Goal: Task Accomplishment & Management: Manage account settings

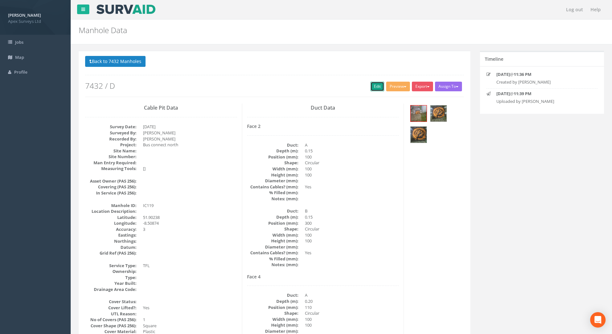
click at [375, 86] on link "Edit" at bounding box center [377, 87] width 14 height 10
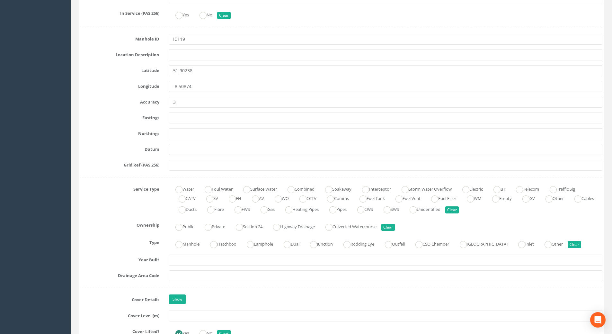
scroll to position [418, 0]
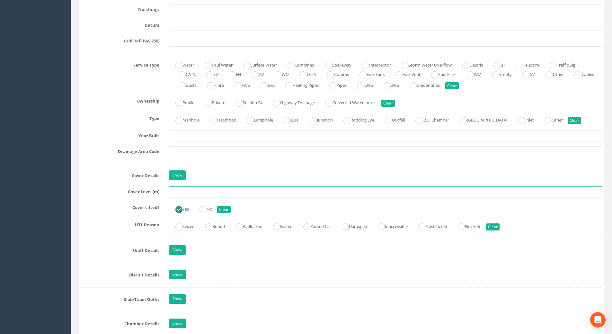
click at [173, 196] on input "text" at bounding box center [385, 191] width 433 height 11
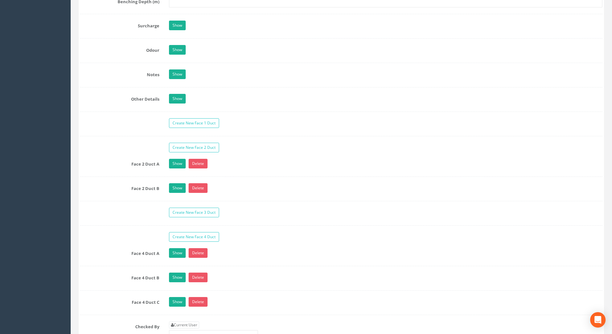
scroll to position [1028, 0]
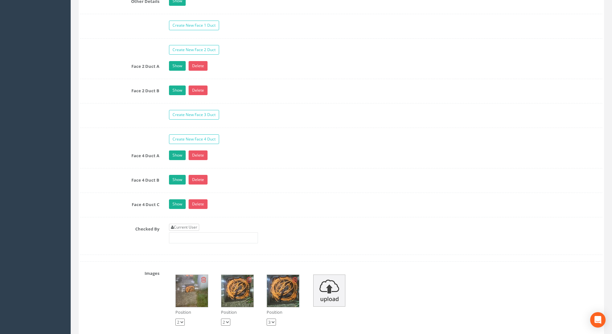
type input "108.50"
click at [187, 226] on link "Current User" at bounding box center [184, 227] width 30 height 7
type input "Josipa Papic"
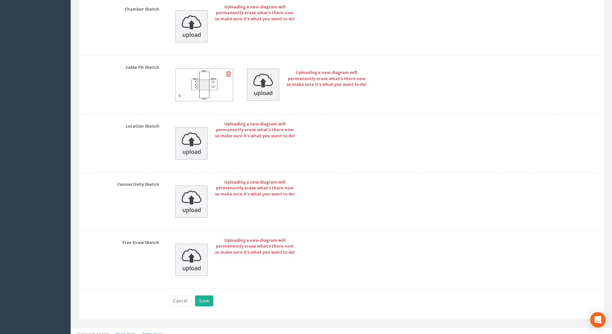
scroll to position [1463, 0]
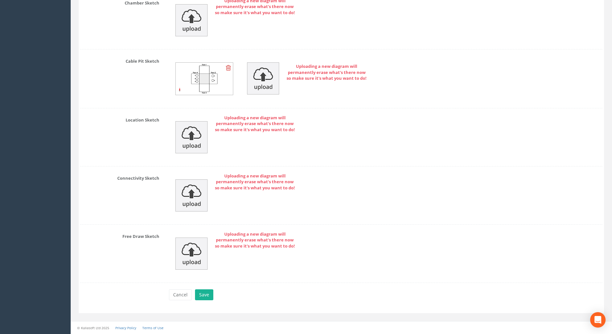
click at [217, 297] on div "Cancel Save Delete" at bounding box center [385, 295] width 443 height 13
click at [210, 294] on button "Save" at bounding box center [204, 294] width 18 height 11
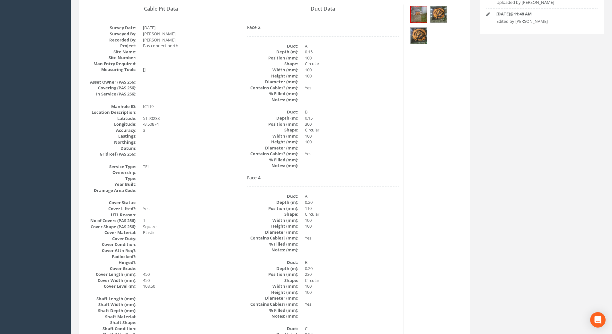
scroll to position [0, 0]
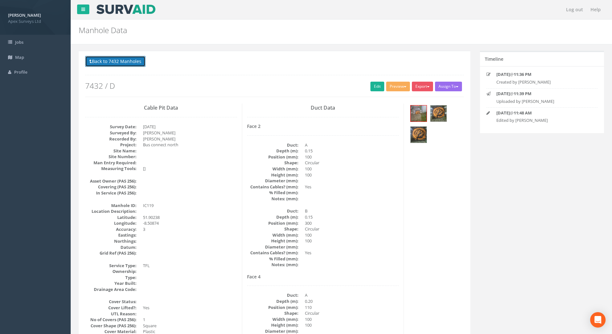
click at [128, 62] on button "Back to 7432 Manholes" at bounding box center [115, 61] width 60 height 11
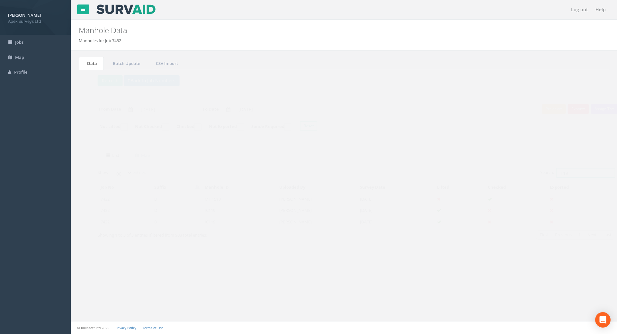
click at [569, 173] on input "119" at bounding box center [573, 173] width 59 height 10
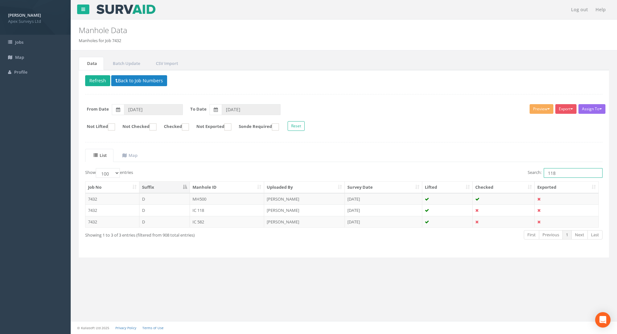
type input "118"
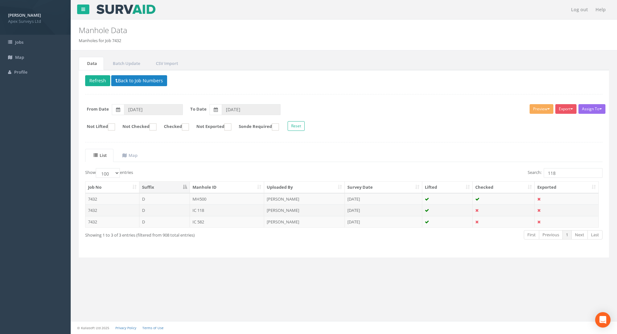
click at [209, 210] on td "IC 118" at bounding box center [227, 210] width 75 height 12
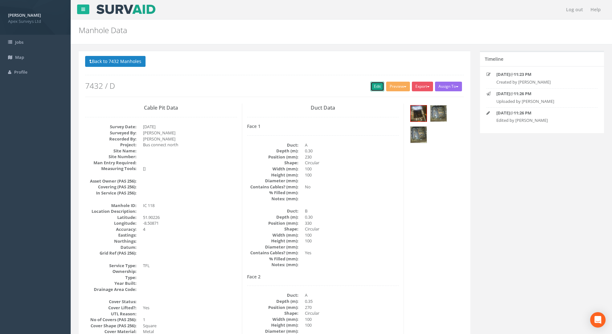
click at [378, 85] on link "Edit" at bounding box center [377, 87] width 14 height 10
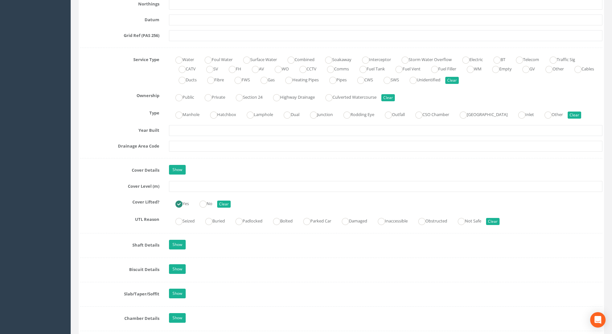
scroll to position [482, 0]
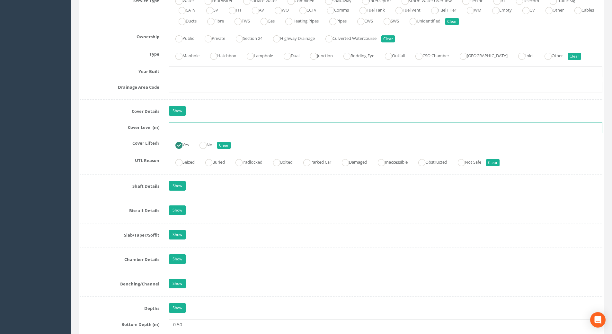
click at [191, 125] on input "text" at bounding box center [385, 127] width 433 height 11
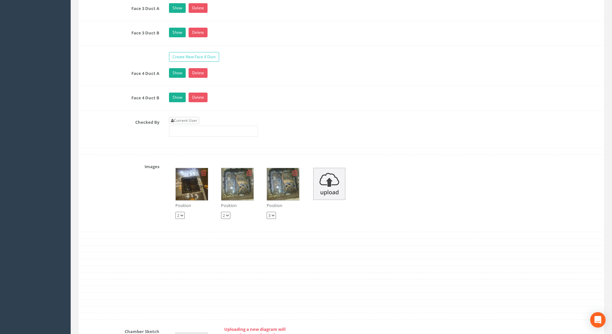
scroll to position [1189, 0]
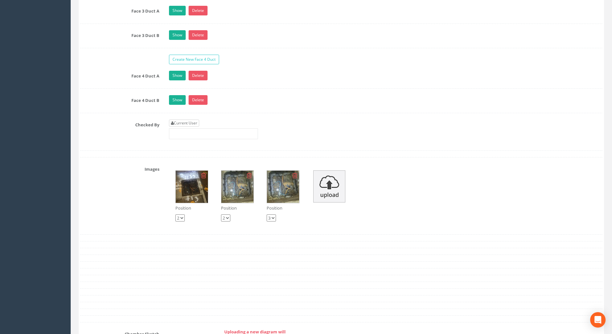
type input "108.58"
click at [194, 123] on link "Current User" at bounding box center [184, 122] width 30 height 7
type input "Josipa Papic"
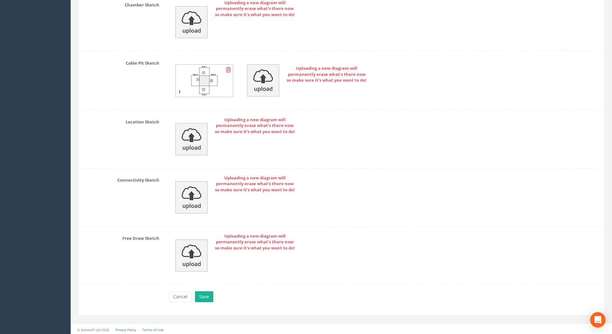
scroll to position [1519, 0]
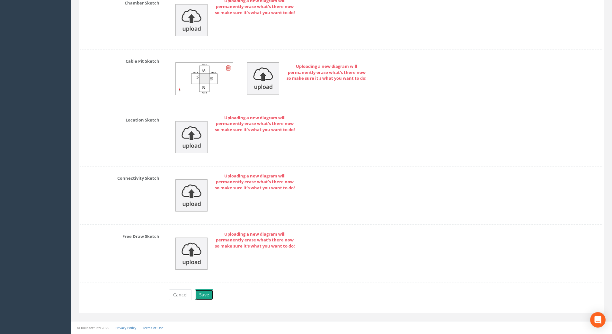
click at [199, 295] on button "Save" at bounding box center [204, 294] width 18 height 11
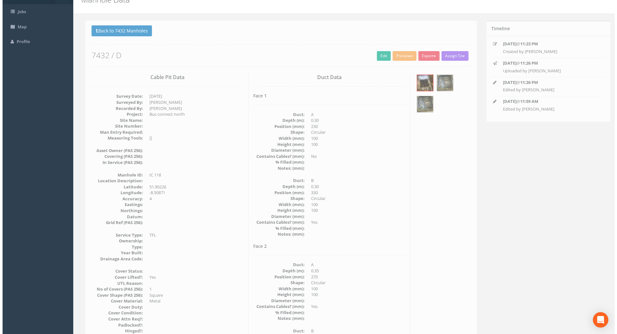
scroll to position [0, 0]
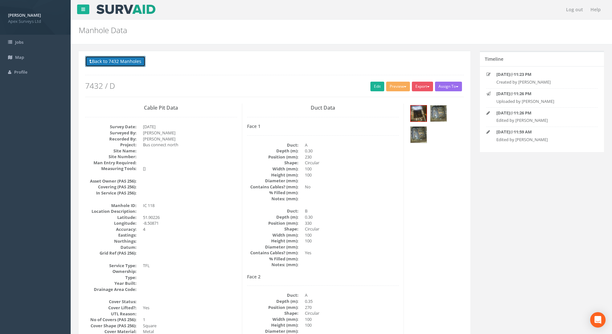
click at [120, 59] on button "Back to 7432 Manholes" at bounding box center [115, 61] width 60 height 11
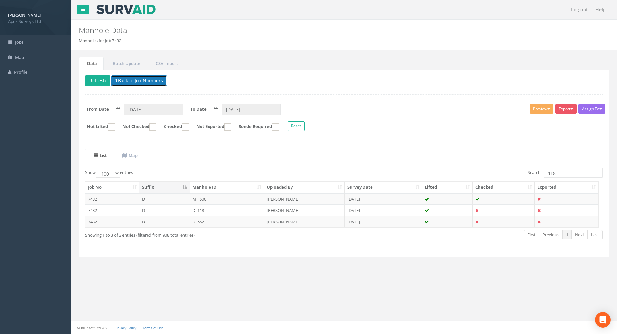
click at [136, 80] on button "Back to Job Numbers" at bounding box center [139, 80] width 56 height 11
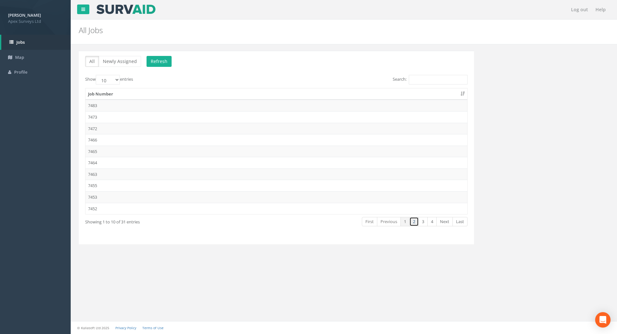
click at [414, 221] on link "2" at bounding box center [413, 221] width 9 height 9
click at [423, 222] on link "3" at bounding box center [422, 221] width 9 height 9
click at [101, 116] on td "7432" at bounding box center [276, 117] width 382 height 12
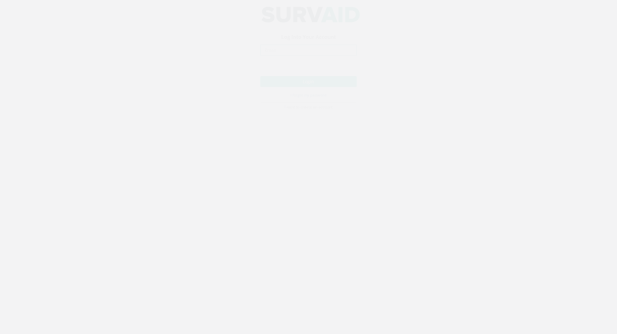
click at [282, 55] on input "email" at bounding box center [308, 56] width 96 height 11
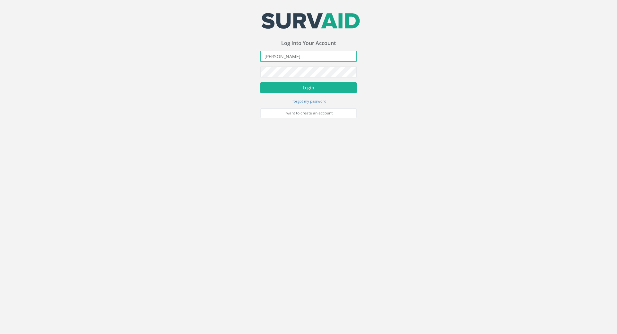
type input "J"
type input "[PERSON_NAME][EMAIL_ADDRESS][DOMAIN_NAME]"
click at [260, 82] on button "Login" at bounding box center [308, 87] width 96 height 11
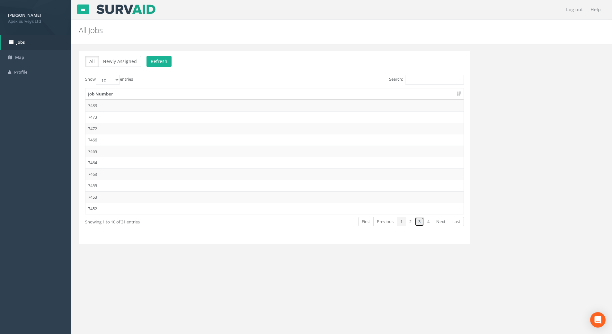
click at [420, 219] on link "3" at bounding box center [419, 221] width 9 height 9
click at [116, 117] on td "7432" at bounding box center [274, 117] width 378 height 12
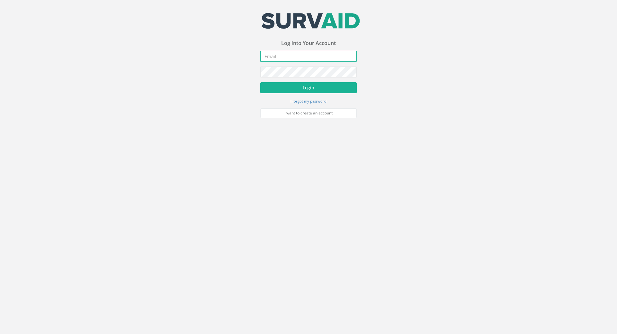
click at [268, 57] on input "email" at bounding box center [308, 56] width 96 height 11
type input "josipa.papic@apexsurveys.ie"
click at [260, 82] on button "Login" at bounding box center [308, 87] width 96 height 11
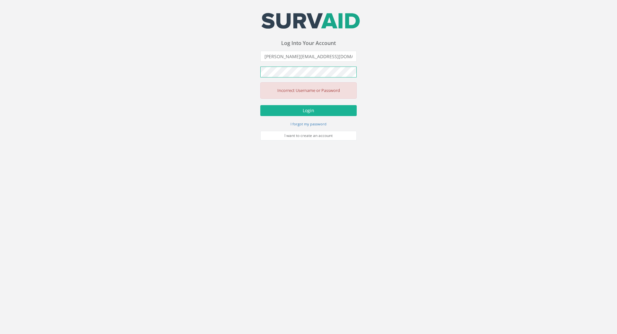
click at [260, 105] on button "Login" at bounding box center [308, 110] width 96 height 11
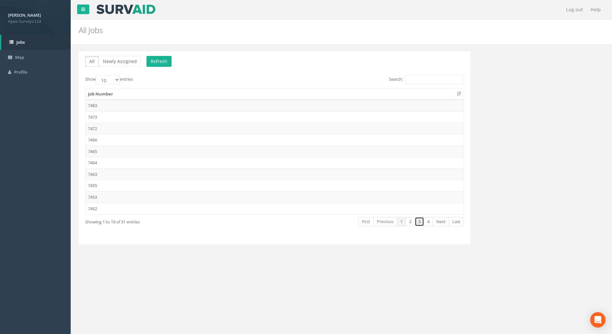
click at [418, 221] on link "3" at bounding box center [419, 221] width 9 height 9
click at [107, 117] on td "7432" at bounding box center [274, 117] width 378 height 12
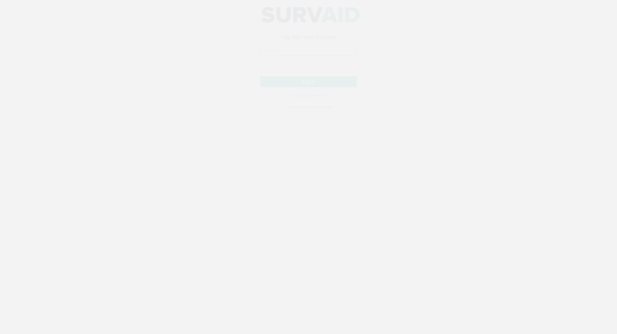
click at [283, 57] on input "email" at bounding box center [308, 56] width 96 height 11
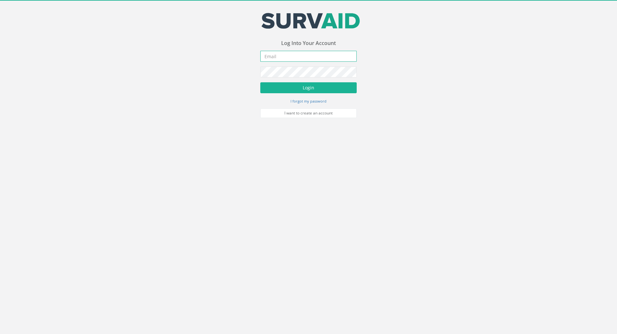
click at [299, 57] on input "email" at bounding box center [308, 56] width 96 height 11
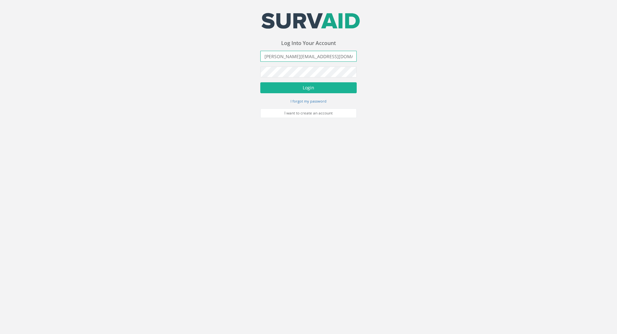
type input "[PERSON_NAME][EMAIL_ADDRESS][DOMAIN_NAME]"
click at [260, 82] on button "Login" at bounding box center [308, 87] width 96 height 11
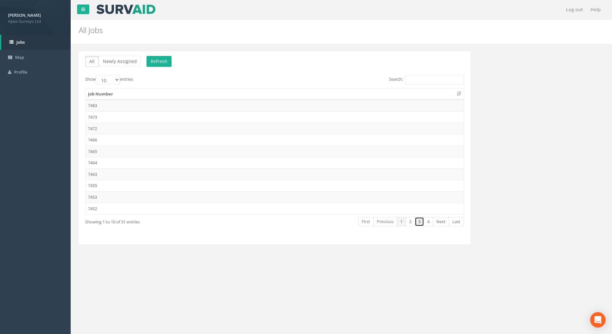
click at [419, 222] on link "3" at bounding box center [419, 221] width 9 height 9
click at [110, 116] on td "7432" at bounding box center [274, 117] width 378 height 12
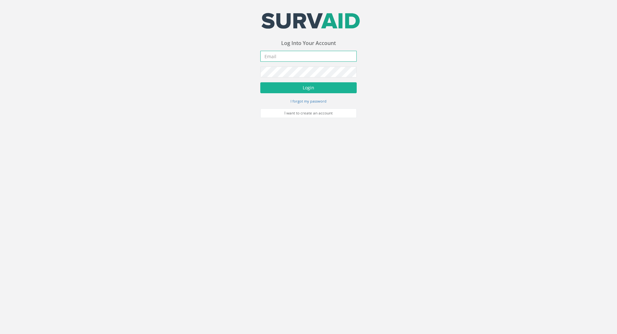
click at [274, 58] on input "email" at bounding box center [308, 56] width 96 height 11
type input "josipa.papic@apexsurveys.ie"
click at [260, 82] on button "Login" at bounding box center [308, 87] width 96 height 11
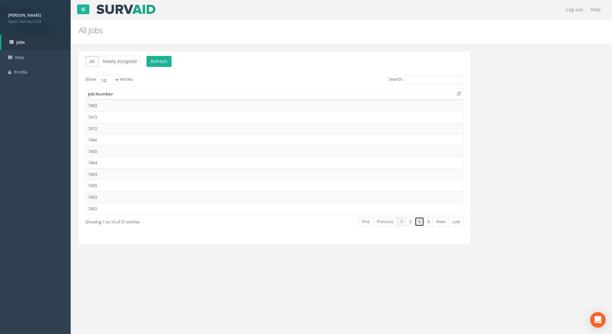
click at [421, 220] on link "3" at bounding box center [419, 221] width 9 height 9
click at [109, 117] on td "7432" at bounding box center [274, 117] width 378 height 12
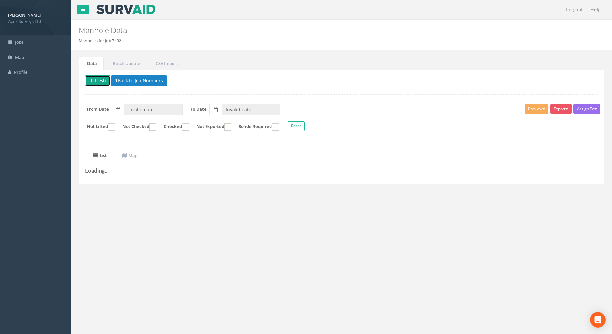
click at [98, 84] on button "Refresh" at bounding box center [97, 80] width 25 height 11
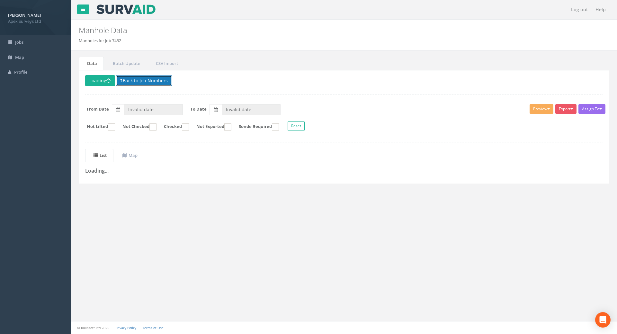
click at [136, 77] on button "Back to Job Numbers" at bounding box center [144, 80] width 56 height 11
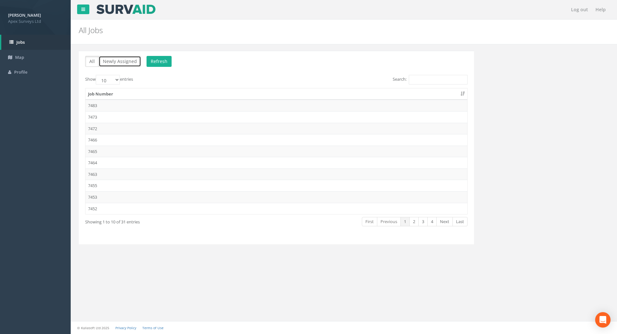
click at [119, 60] on button "Newly Assigned" at bounding box center [120, 61] width 42 height 11
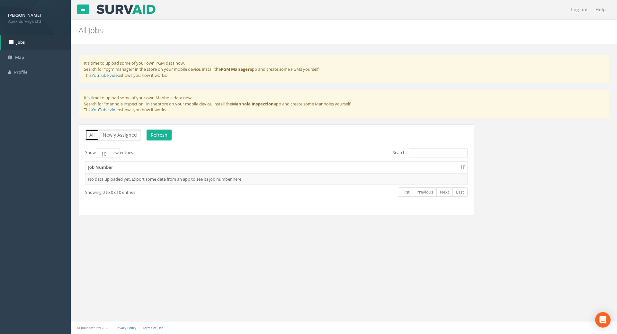
click at [93, 135] on button "All" at bounding box center [92, 134] width 14 height 11
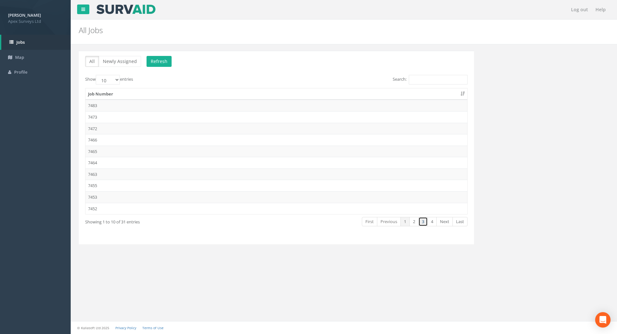
click at [423, 223] on link "3" at bounding box center [422, 221] width 9 height 9
click at [94, 117] on td "7432" at bounding box center [276, 117] width 382 height 12
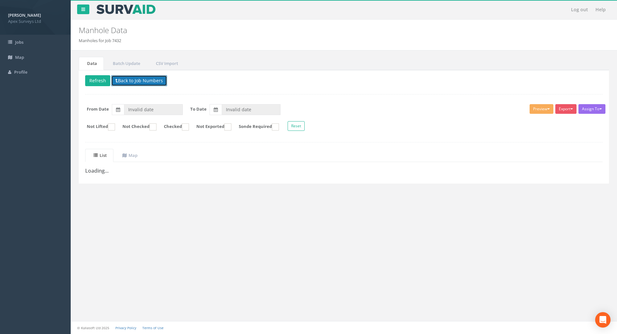
click at [121, 80] on button "Back to Job Numbers" at bounding box center [139, 80] width 56 height 11
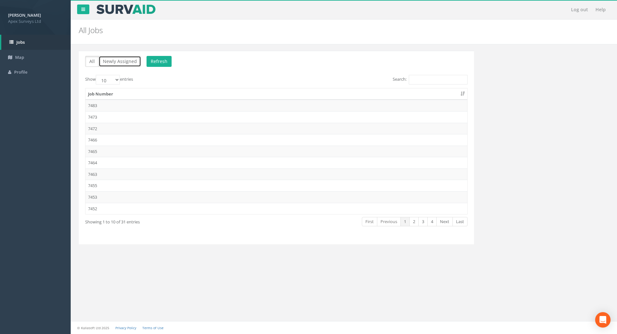
click at [111, 62] on button "Newly Assigned" at bounding box center [120, 61] width 42 height 11
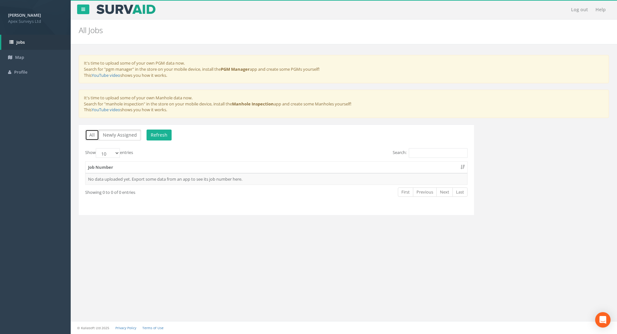
click at [94, 136] on button "All" at bounding box center [92, 134] width 14 height 11
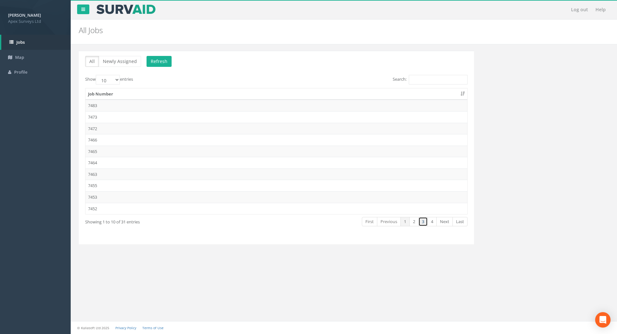
click at [422, 221] on link "3" at bounding box center [422, 221] width 9 height 9
click at [92, 118] on td "7432" at bounding box center [276, 117] width 382 height 12
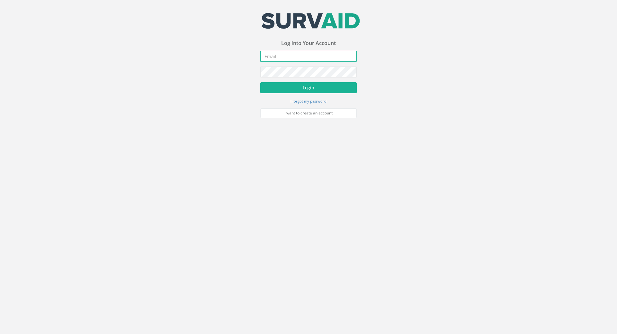
click at [293, 56] on input "email" at bounding box center [308, 56] width 96 height 11
